Goal: Check status: Check status

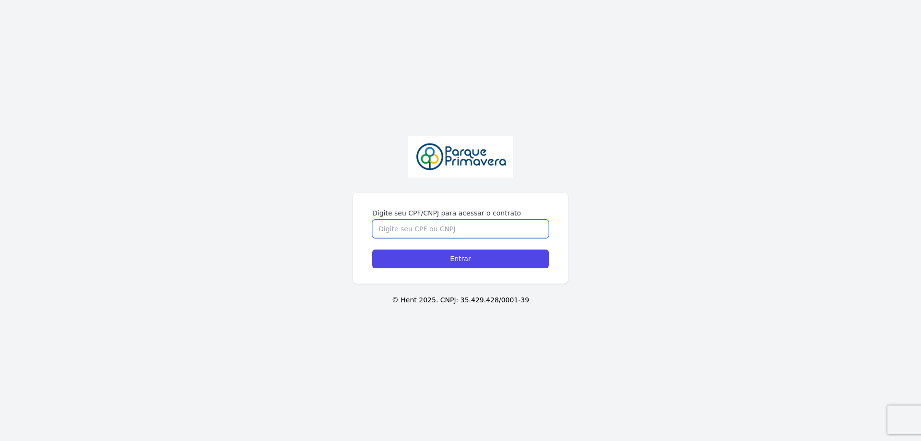
click at [380, 228] on input "Digite seu CPF/CNPJ para acessar o contrato" at bounding box center [460, 229] width 176 height 18
type input "61650340125"
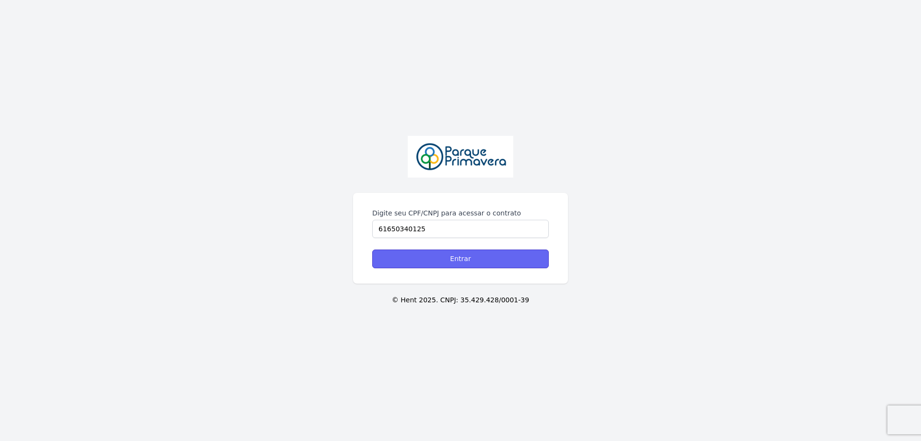
click at [466, 252] on input "Entrar" at bounding box center [460, 258] width 176 height 19
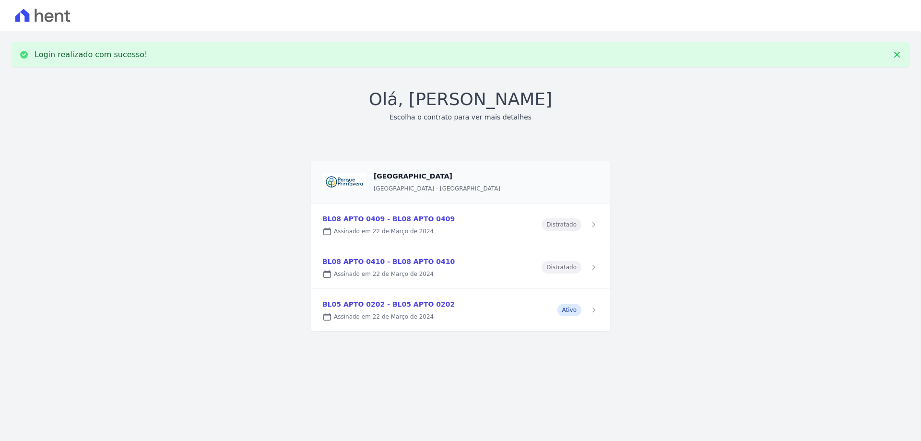
click at [388, 309] on link at bounding box center [460, 310] width 299 height 42
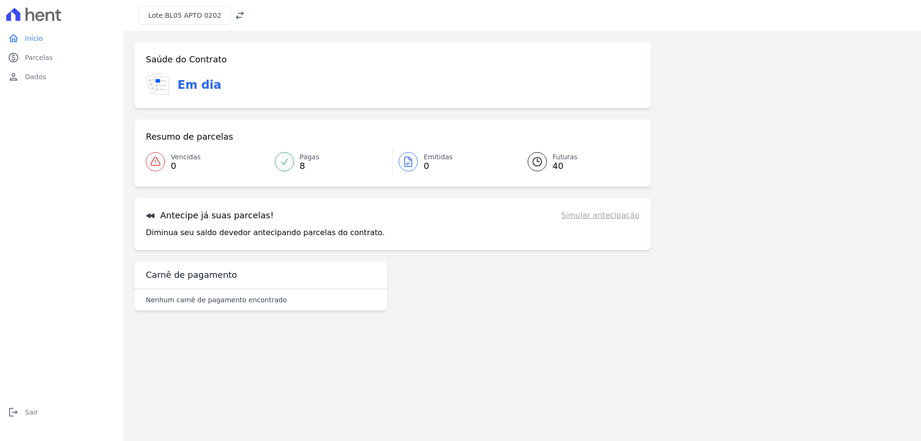
click at [554, 163] on span "40" at bounding box center [564, 166] width 25 height 8
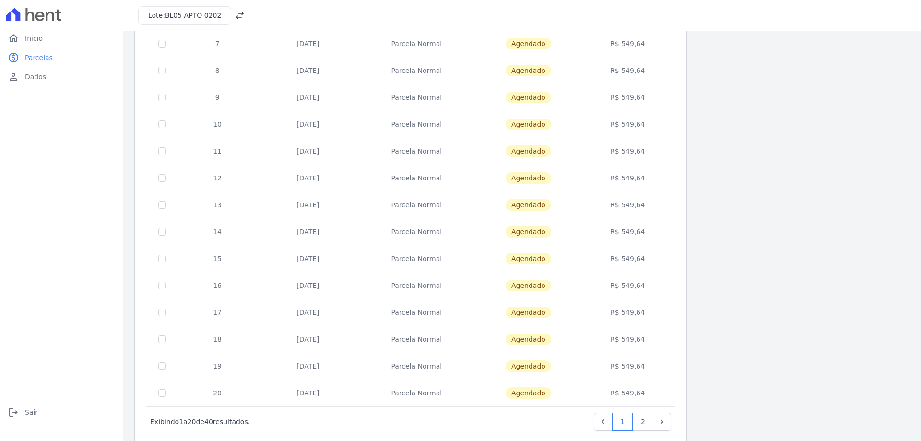
scroll to position [283, 0]
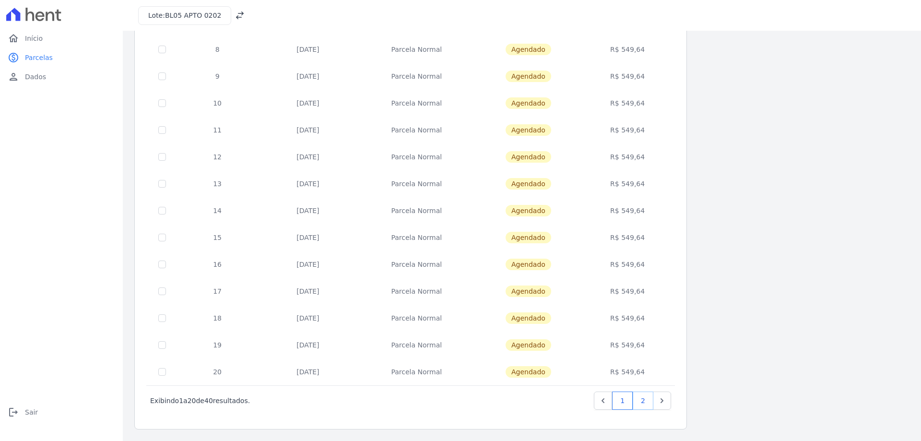
click at [641, 401] on link "2" at bounding box center [642, 400] width 21 height 18
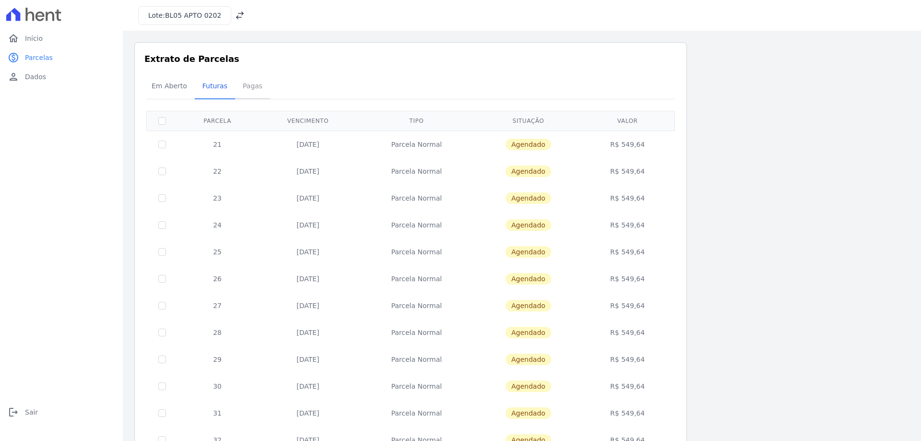
click at [247, 84] on span "Pagas" at bounding box center [252, 85] width 31 height 19
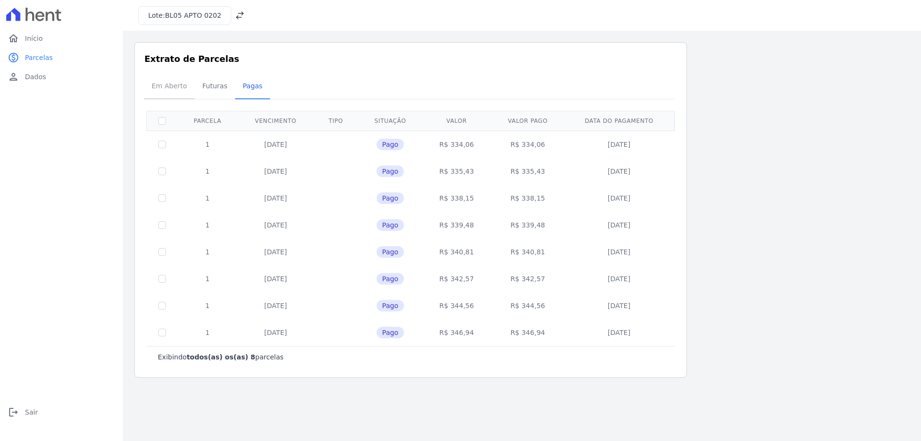
click at [167, 84] on span "Em Aberto" at bounding box center [169, 85] width 47 height 19
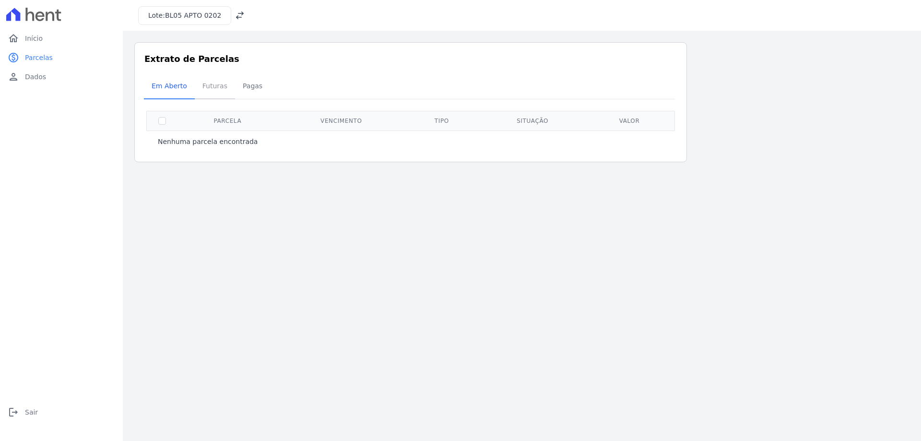
click at [206, 86] on span "Futuras" at bounding box center [215, 85] width 36 height 19
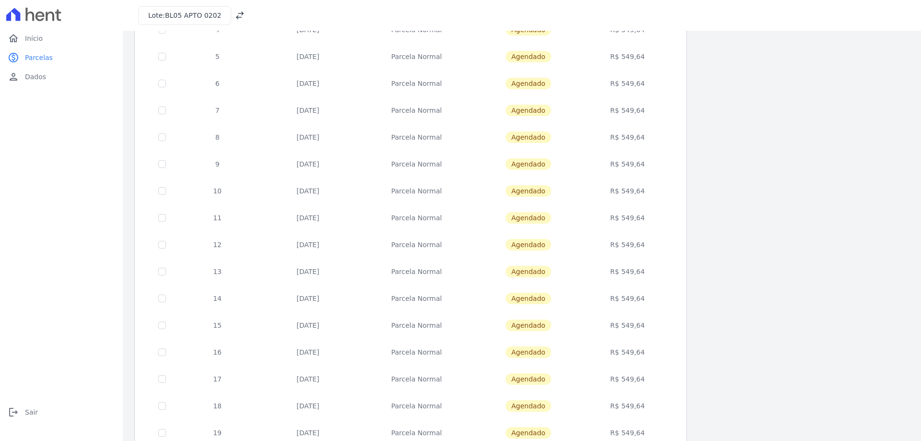
scroll to position [283, 0]
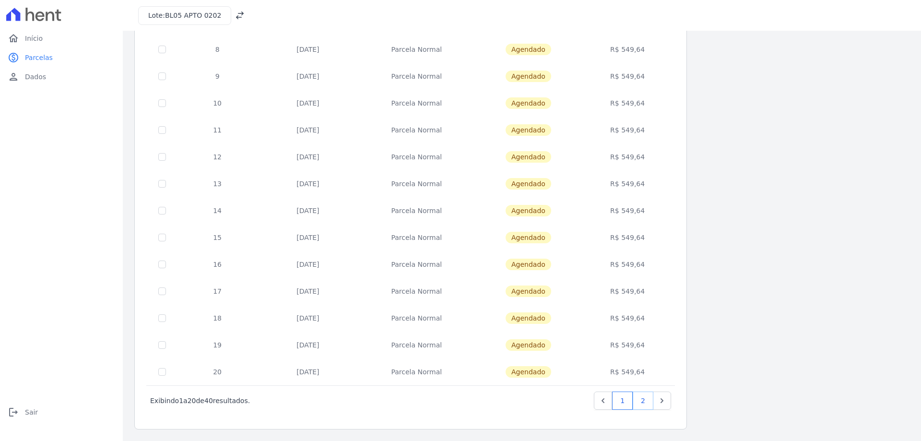
click at [642, 405] on link "2" at bounding box center [642, 400] width 21 height 18
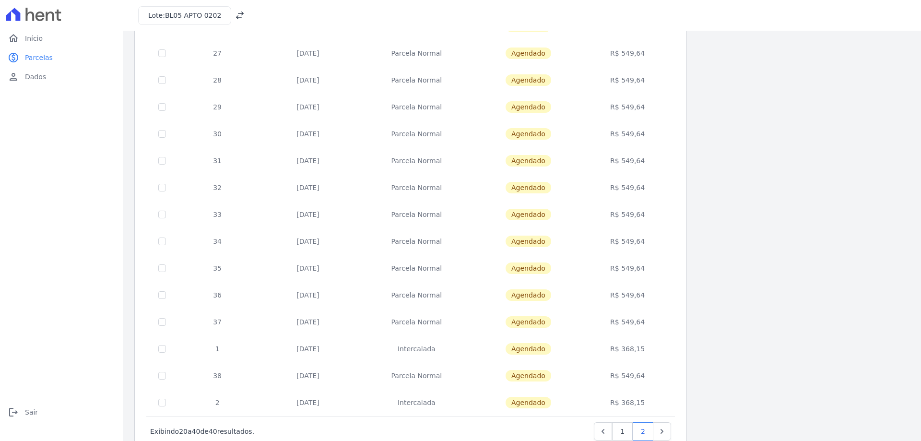
scroll to position [235, 0]
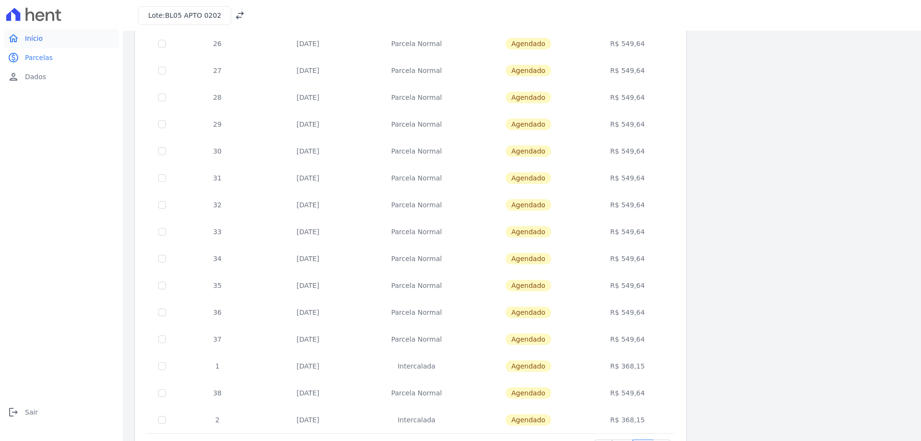
click at [27, 35] on span "Início" at bounding box center [34, 39] width 18 height 10
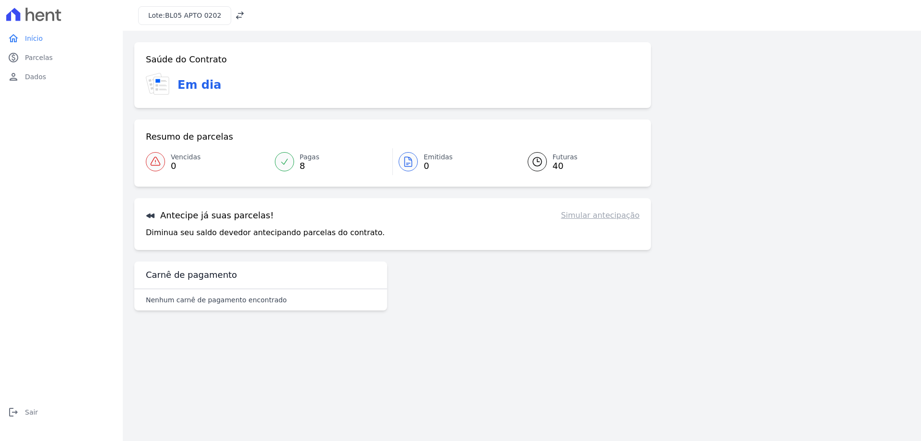
click at [614, 216] on link "Simular antecipação" at bounding box center [600, 216] width 79 height 12
click at [189, 216] on h3 "Antecipe já suas parcelas!" at bounding box center [210, 216] width 128 height 12
click at [612, 219] on link "Simular antecipação" at bounding box center [600, 216] width 79 height 12
click at [620, 224] on div "Antecipe já suas parcelas! Simular antecipação Diminua seu saldo devedor anteci…" at bounding box center [392, 224] width 516 height 52
click at [620, 220] on link "Simular antecipação" at bounding box center [600, 216] width 79 height 12
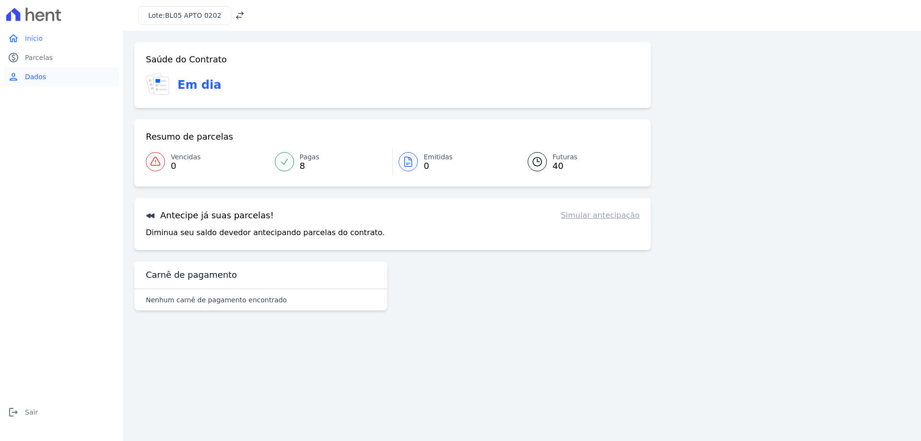
click at [35, 74] on span "Dados" at bounding box center [35, 77] width 21 height 10
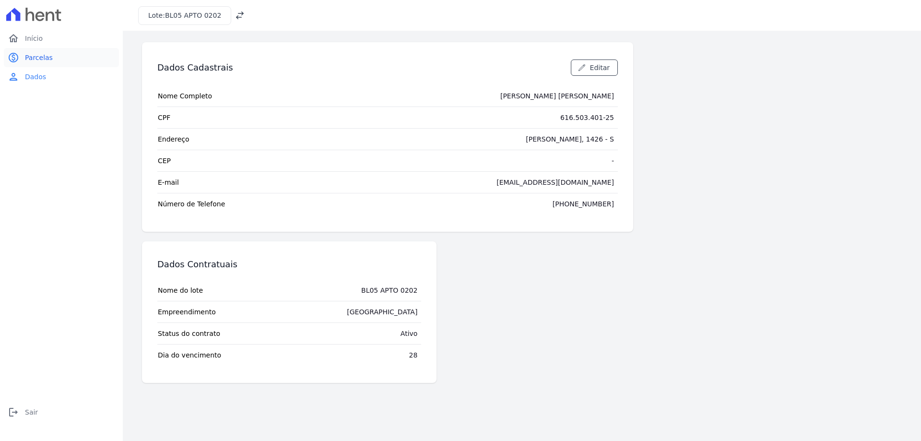
click at [38, 58] on span "Parcelas" at bounding box center [39, 58] width 28 height 10
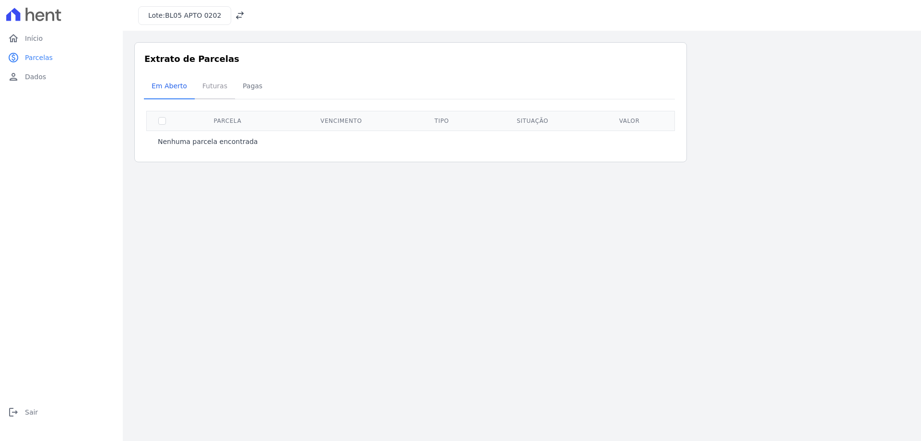
click at [213, 91] on span "Futuras" at bounding box center [215, 85] width 36 height 19
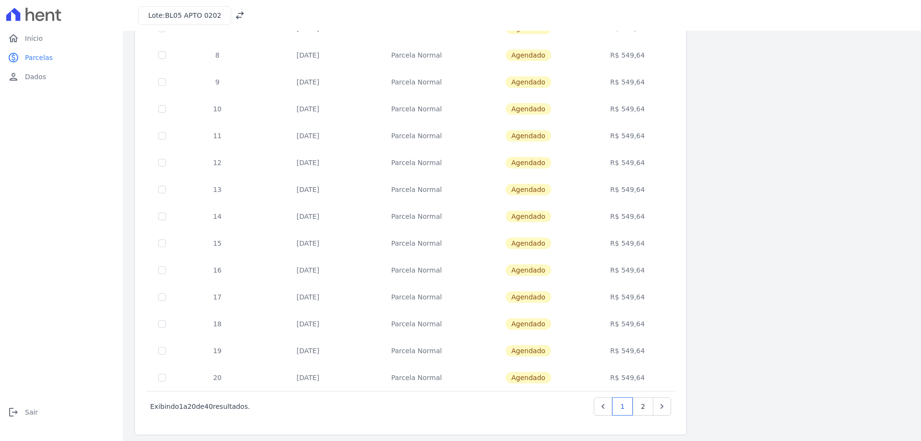
scroll to position [283, 0]
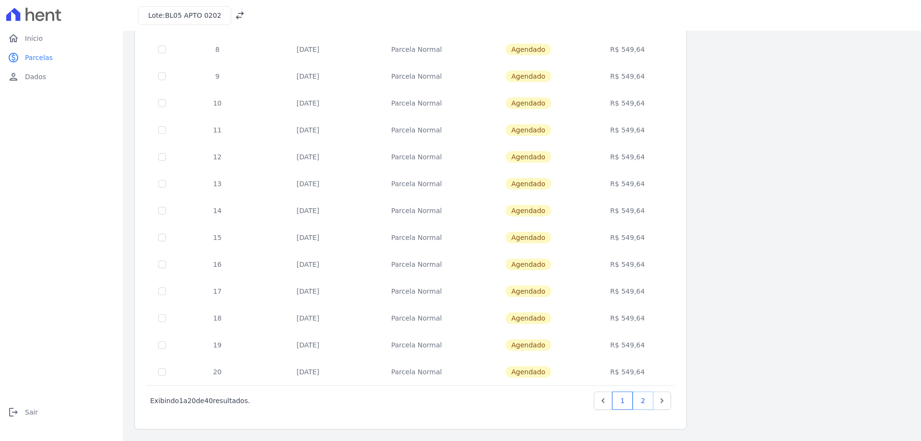
click at [640, 405] on link "2" at bounding box center [642, 400] width 21 height 18
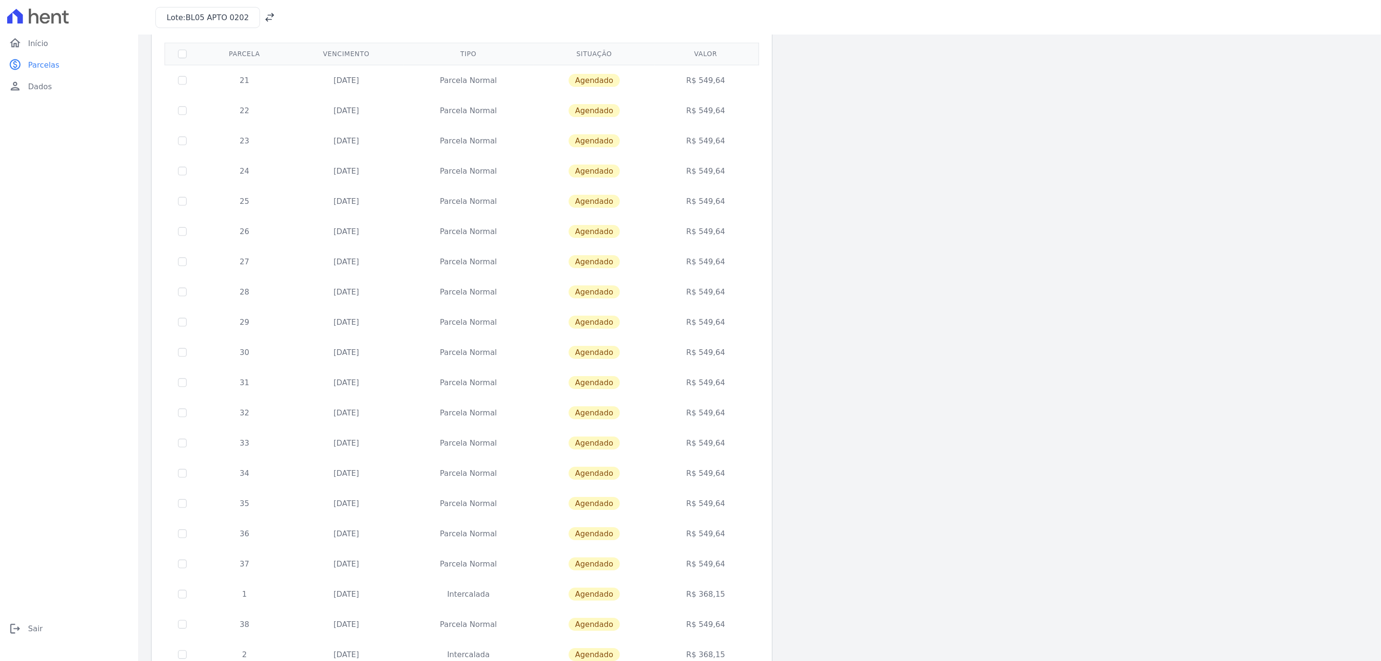
scroll to position [64, 0]
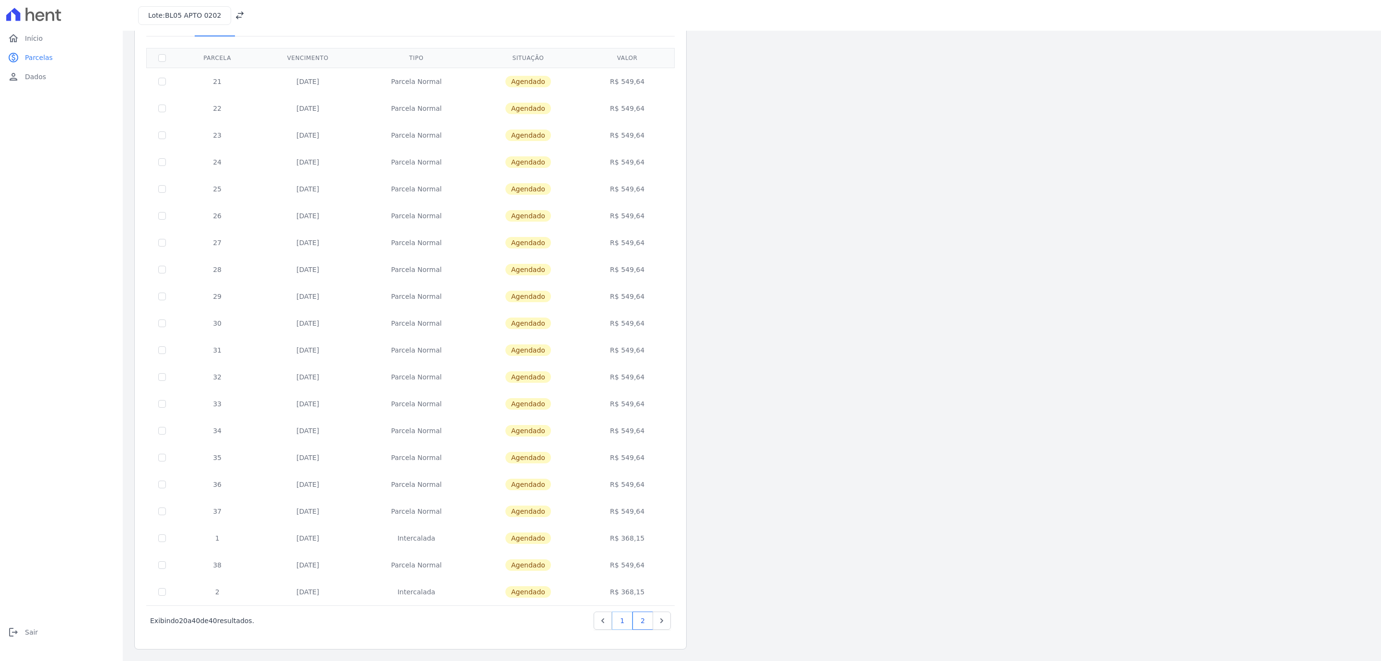
click at [623, 440] on link "1" at bounding box center [622, 620] width 21 height 18
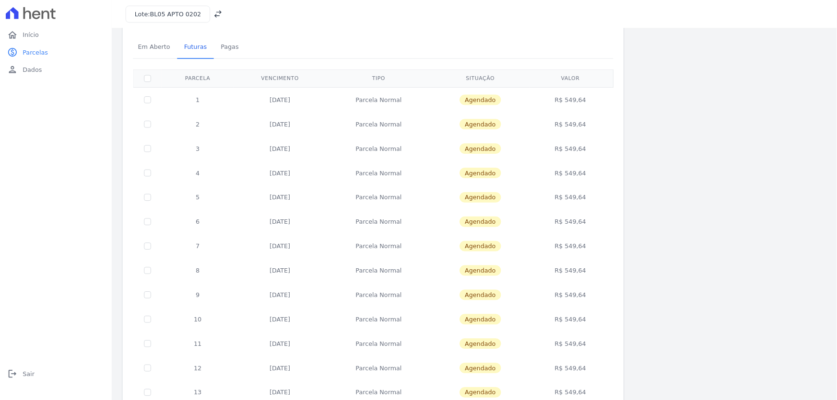
scroll to position [34, 0]
